Goal: Navigation & Orientation: Find specific page/section

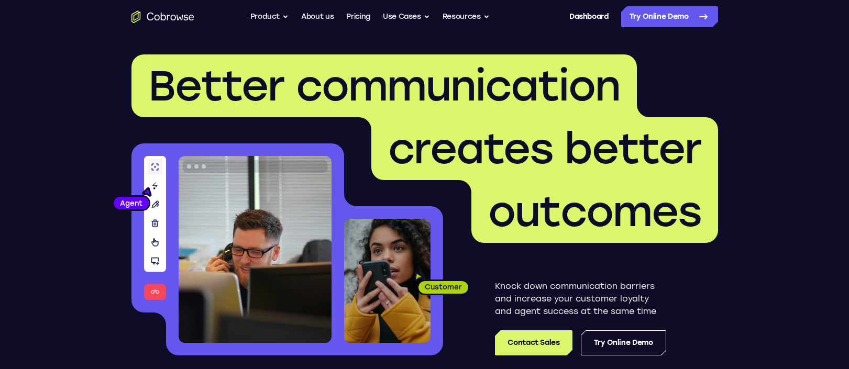
click at [179, 23] on icon "Go to the home page" at bounding box center [163, 16] width 63 height 13
click at [173, 17] on icon "Go to the home page" at bounding box center [163, 16] width 63 height 13
click at [594, 16] on link "Dashboard" at bounding box center [589, 16] width 39 height 21
click at [581, 11] on link "Dashboard" at bounding box center [589, 16] width 39 height 21
